Goal: Task Accomplishment & Management: Manage account settings

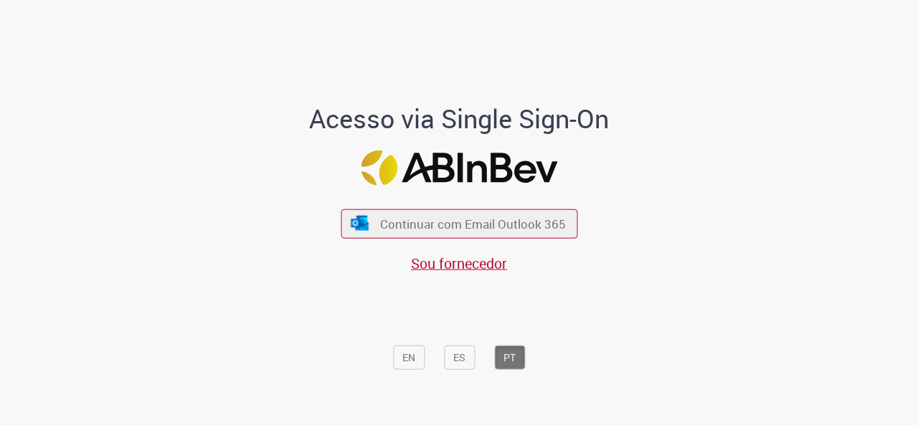
click at [425, 219] on span "Continuar com Email Outlook 365" at bounding box center [473, 224] width 186 height 17
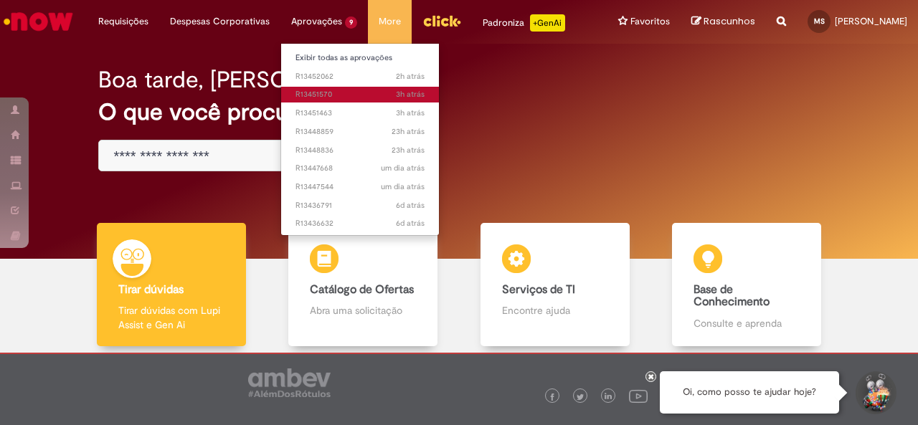
click at [325, 94] on span "3h atrás 3 horas atrás R13451570" at bounding box center [360, 94] width 129 height 11
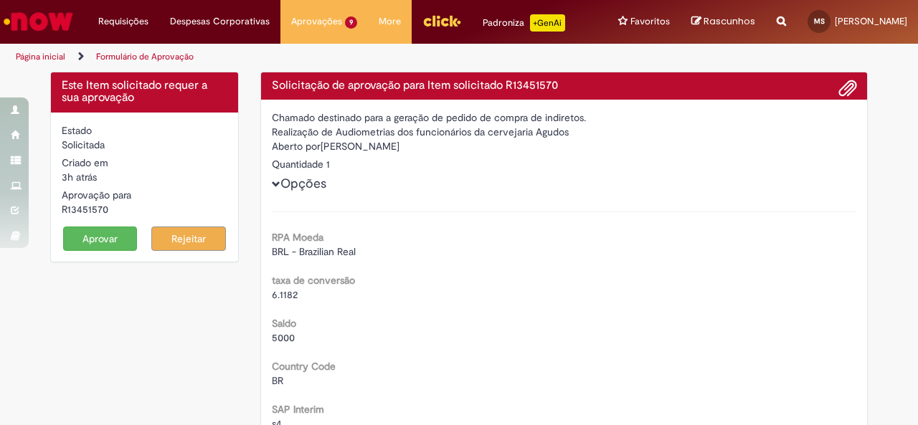
click at [101, 236] on button "Aprovar" at bounding box center [100, 239] width 75 height 24
